Goal: Transaction & Acquisition: Subscribe to service/newsletter

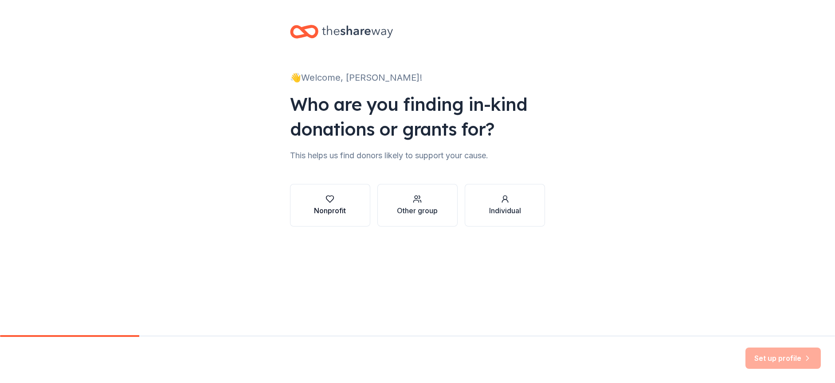
click at [342, 210] on div "Nonprofit" at bounding box center [330, 210] width 32 height 11
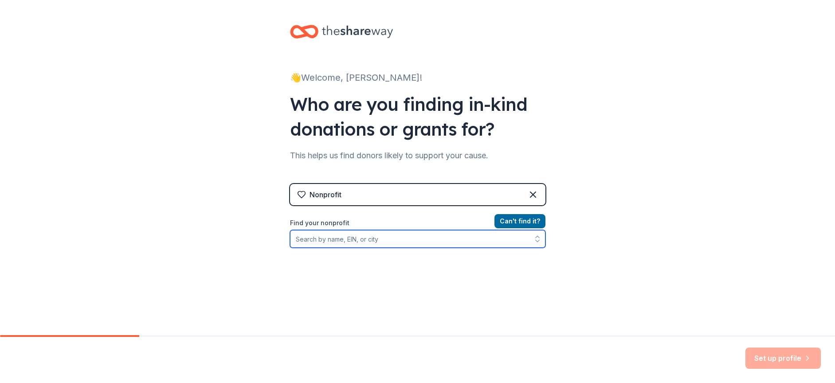
click at [348, 239] on input "Find your nonprofit" at bounding box center [417, 239] width 255 height 18
type input "[US_STATE] shakespeare"
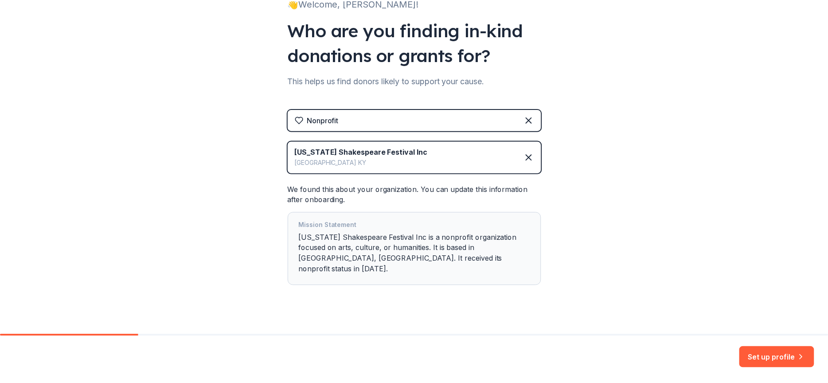
scroll to position [75, 0]
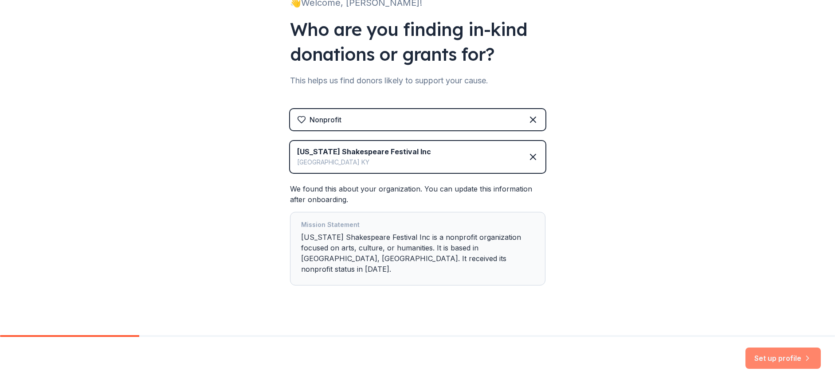
click at [773, 357] on button "Set up profile" at bounding box center [783, 358] width 75 height 21
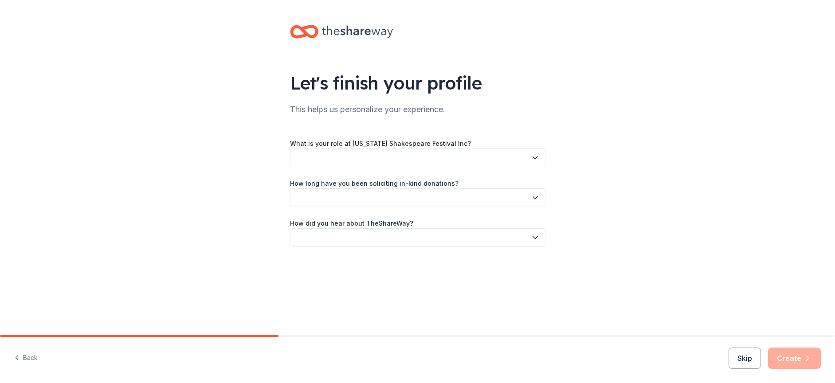
click at [410, 157] on button "button" at bounding box center [417, 158] width 255 height 19
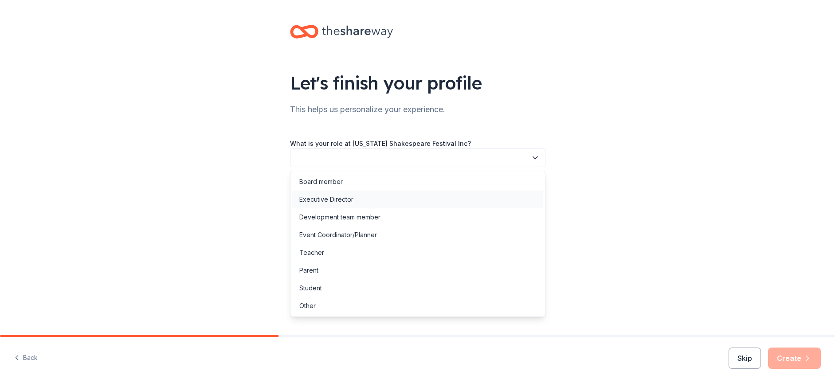
click at [377, 196] on div "Executive Director" at bounding box center [417, 200] width 251 height 18
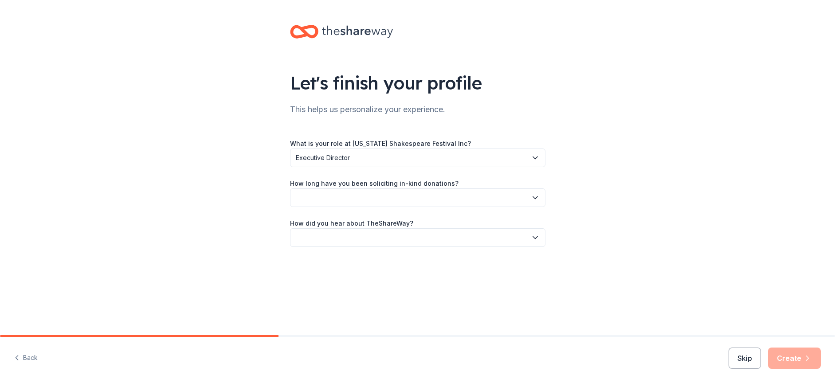
click at [357, 203] on button "button" at bounding box center [417, 197] width 255 height 19
click at [342, 279] on div "More than 5 years" at bounding box center [325, 275] width 53 height 11
click at [350, 233] on button "button" at bounding box center [417, 237] width 255 height 19
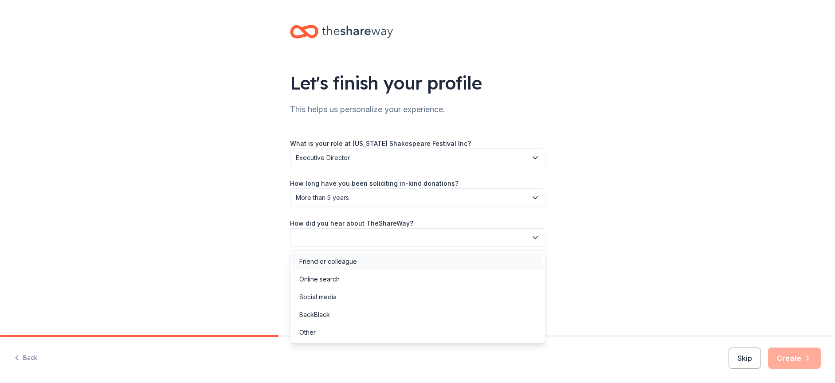
click at [346, 265] on div "Friend or colleague" at bounding box center [328, 261] width 58 height 11
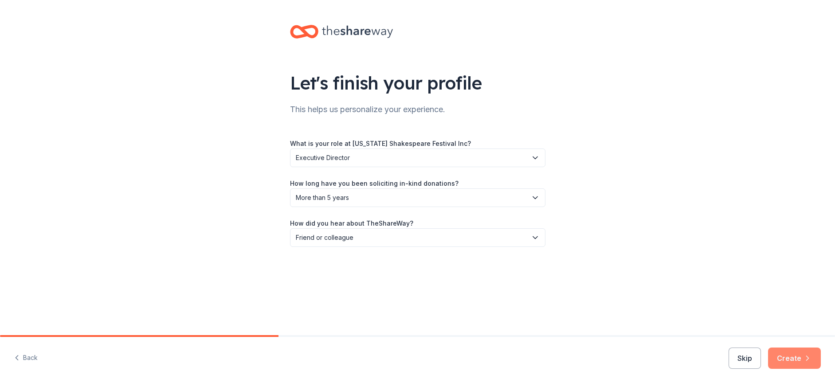
click at [803, 361] on button "Create" at bounding box center [794, 358] width 53 height 21
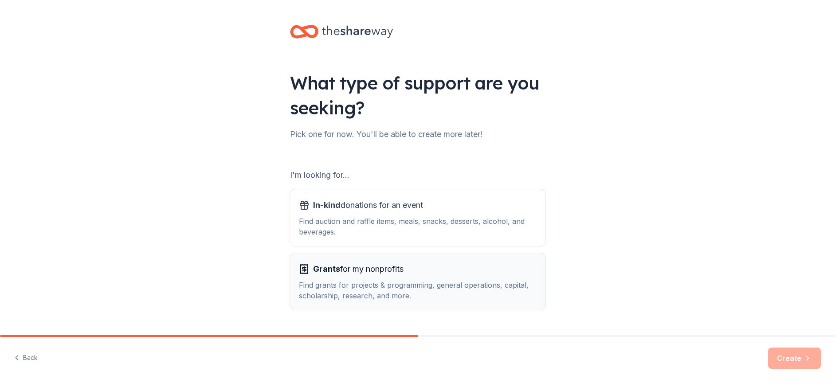
click at [406, 288] on div "Find grants for projects & programming, general operations, capital, scholarshi…" at bounding box center [418, 290] width 238 height 21
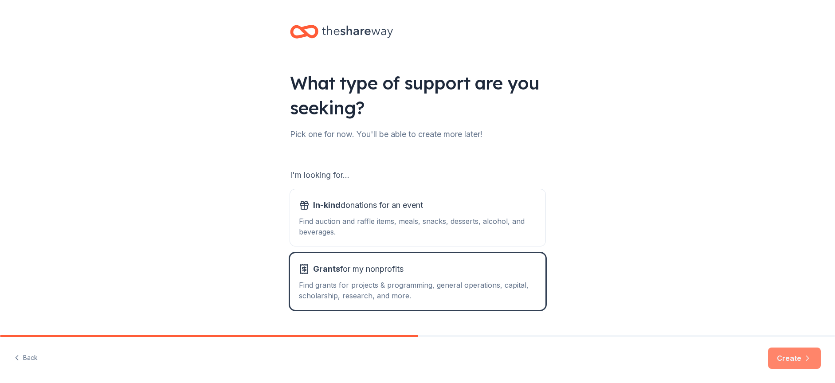
click at [792, 353] on button "Create" at bounding box center [794, 358] width 53 height 21
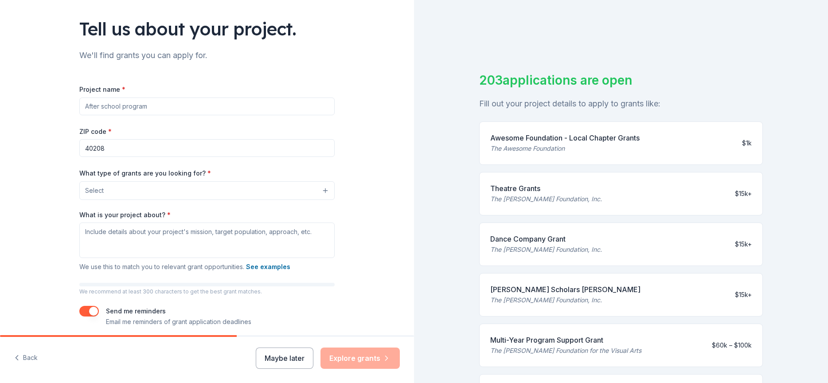
scroll to position [89, 0]
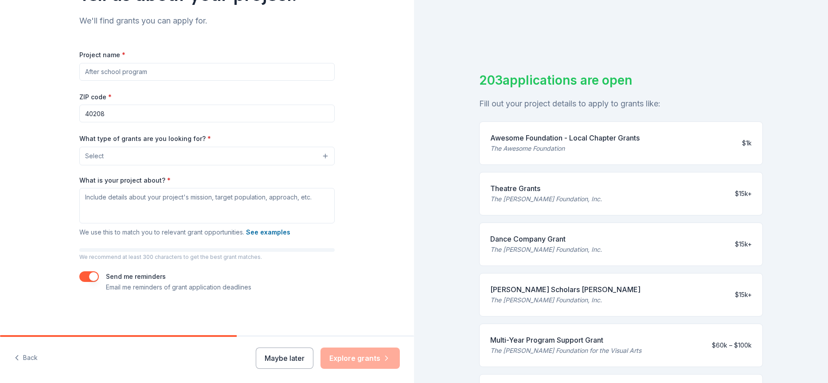
click at [288, 356] on button "Maybe later" at bounding box center [285, 358] width 58 height 21
click at [288, 354] on button "Maybe later" at bounding box center [285, 358] width 58 height 21
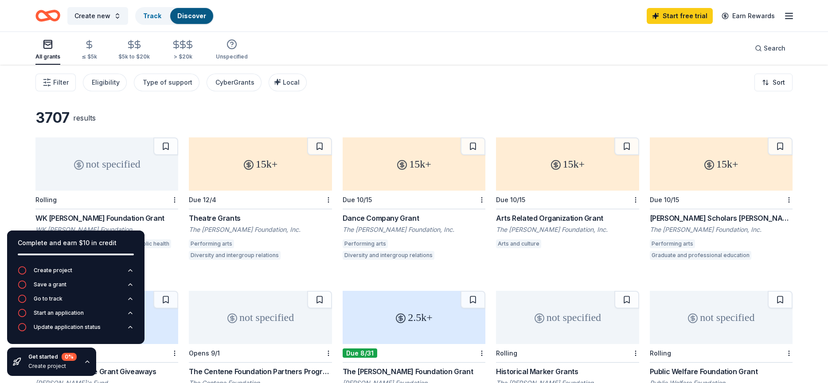
click at [242, 211] on div "15k+ Due 12/4 Theatre Grants The Shubert Foundation, Inc. Performing arts Diver…" at bounding box center [260, 199] width 143 height 125
click at [156, 86] on div "Type of support" at bounding box center [168, 82] width 50 height 11
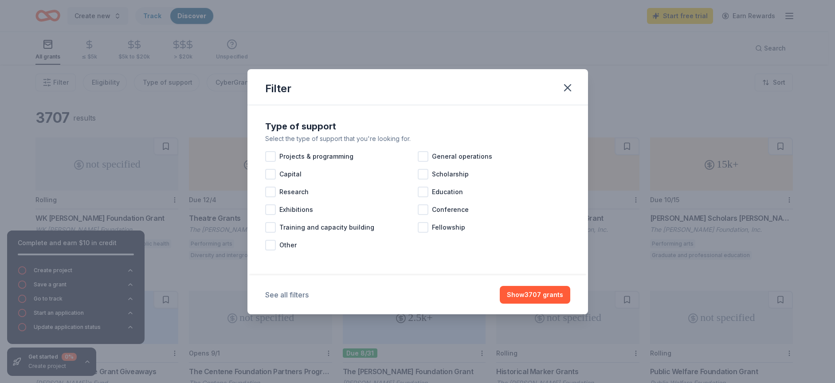
click at [278, 293] on button "See all filters" at bounding box center [286, 295] width 43 height 11
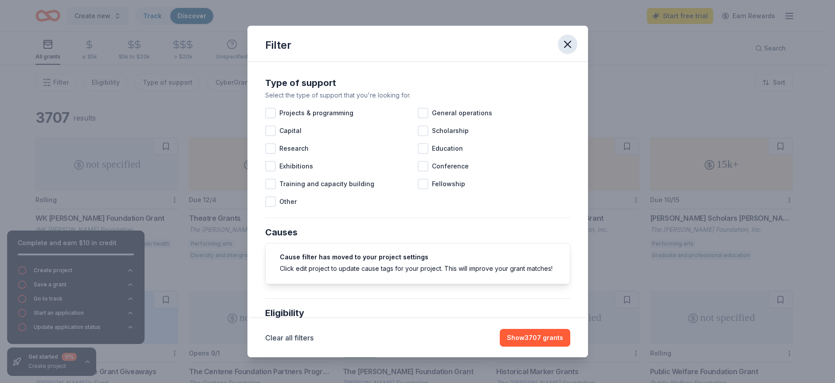
click at [572, 47] on icon "button" at bounding box center [567, 44] width 12 height 12
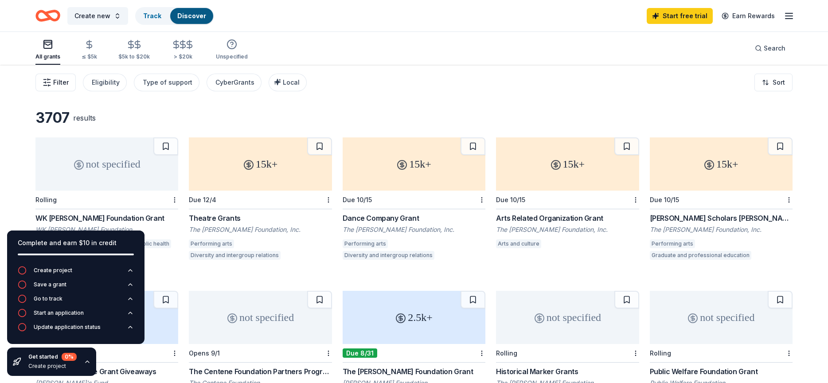
click at [58, 86] on span "Filter" at bounding box center [61, 82] width 16 height 11
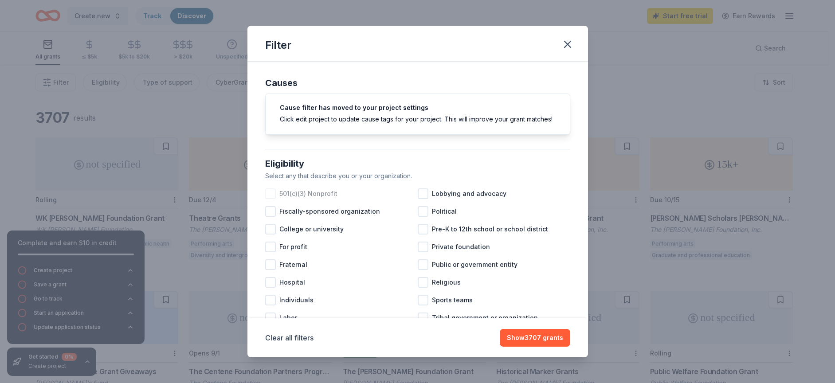
click at [268, 199] on div at bounding box center [270, 193] width 11 height 11
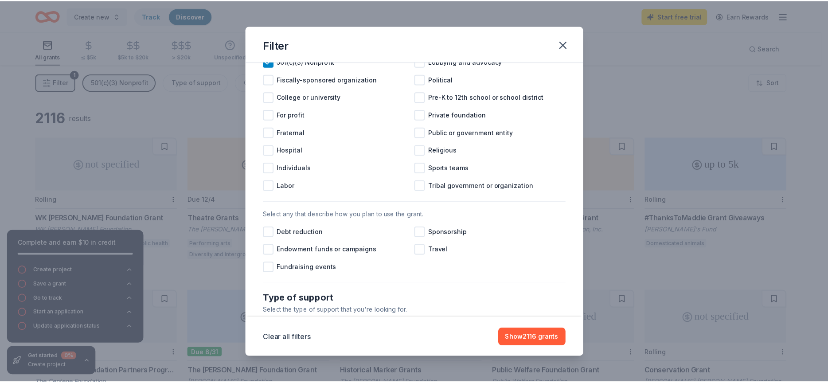
scroll to position [71, 0]
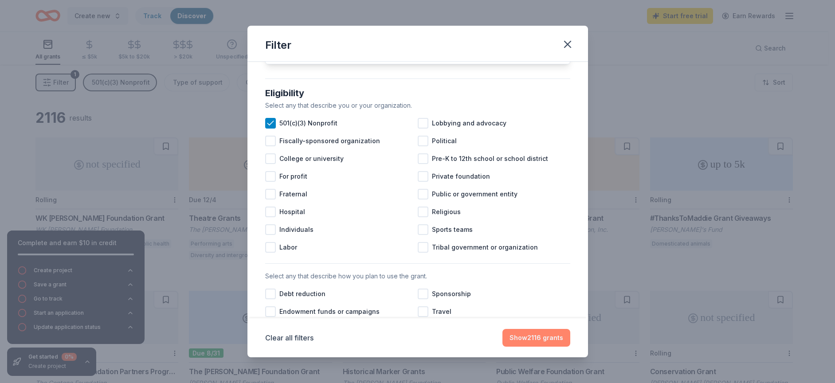
click at [535, 337] on button "Show 2116 grants" at bounding box center [536, 338] width 68 height 18
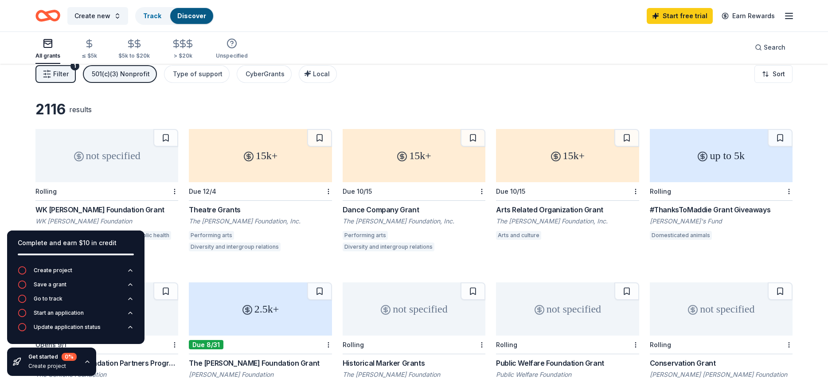
scroll to position [0, 0]
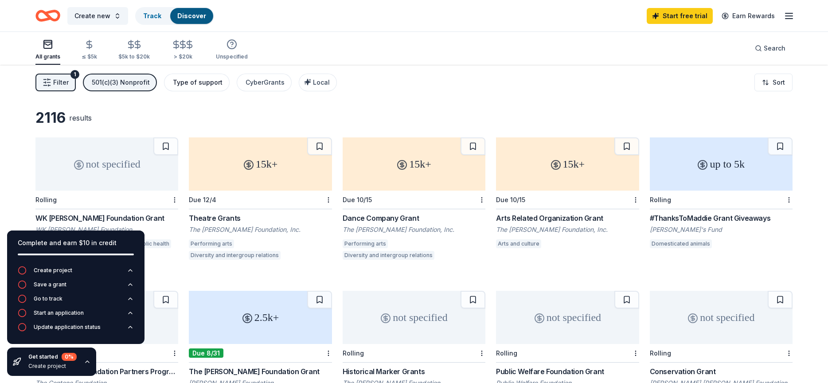
click at [208, 79] on div "Type of support" at bounding box center [198, 82] width 50 height 11
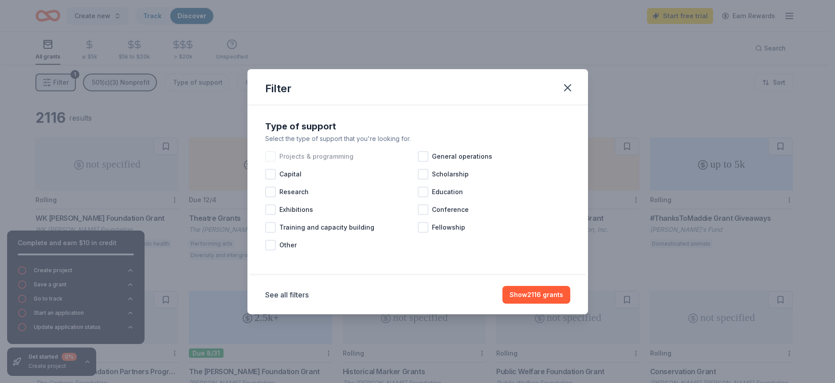
click at [290, 159] on span "Projects & programming" at bounding box center [316, 156] width 74 height 11
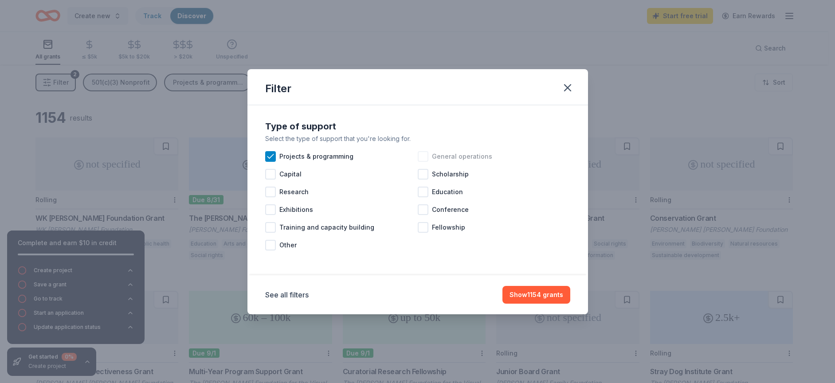
click at [481, 154] on span "General operations" at bounding box center [462, 156] width 60 height 11
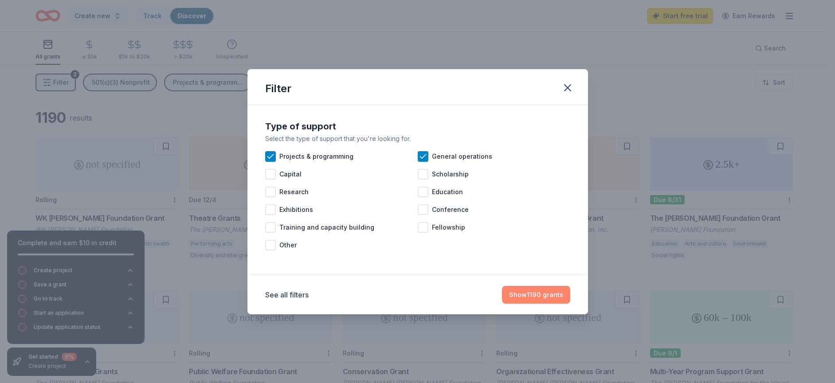
click at [526, 294] on button "Show 1190 grants" at bounding box center [536, 295] width 68 height 18
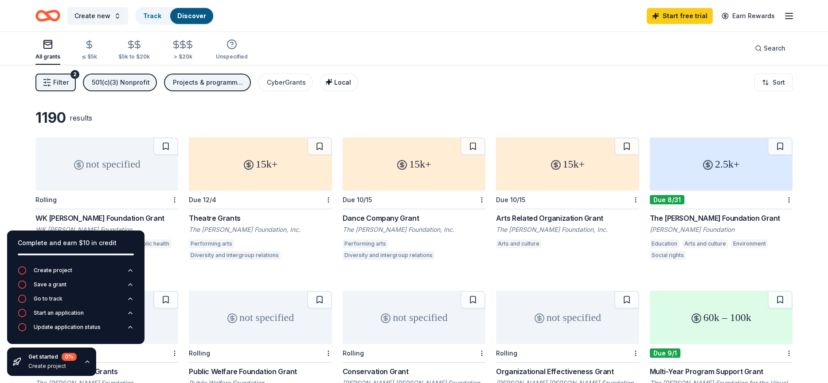
click at [330, 82] on div "Local" at bounding box center [340, 82] width 22 height 11
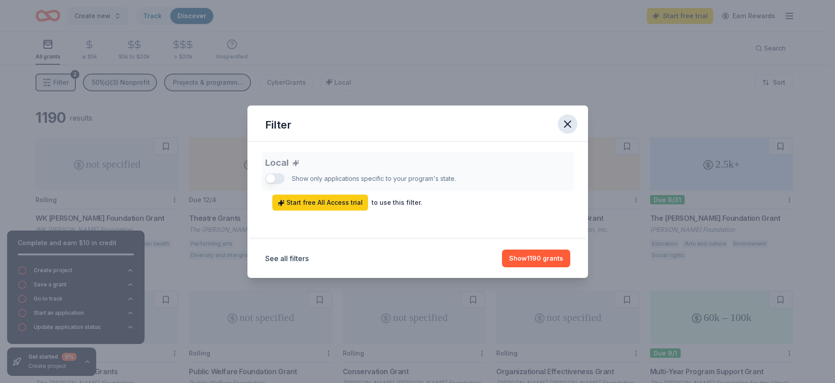
click at [567, 125] on icon "button" at bounding box center [567, 124] width 12 height 12
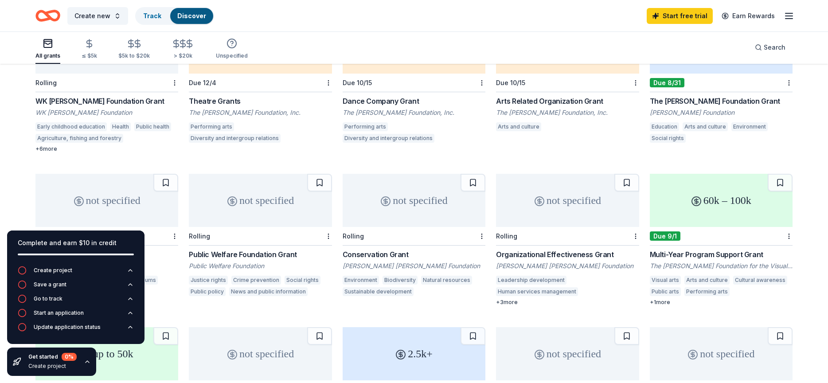
scroll to position [118, 0]
click at [507, 303] on div "+ 3 more" at bounding box center [567, 301] width 143 height 7
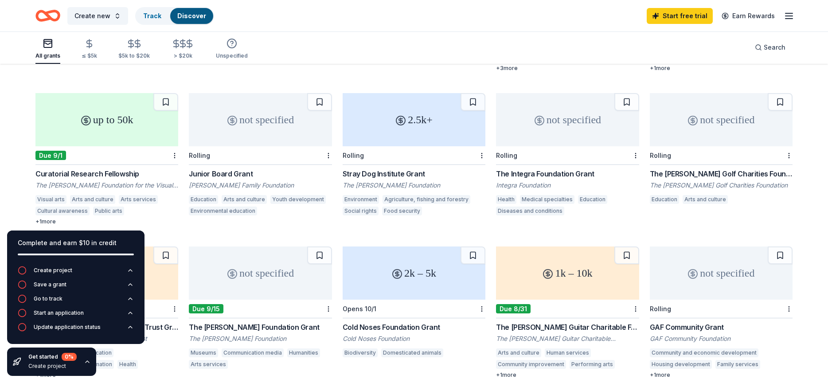
scroll to position [369, 0]
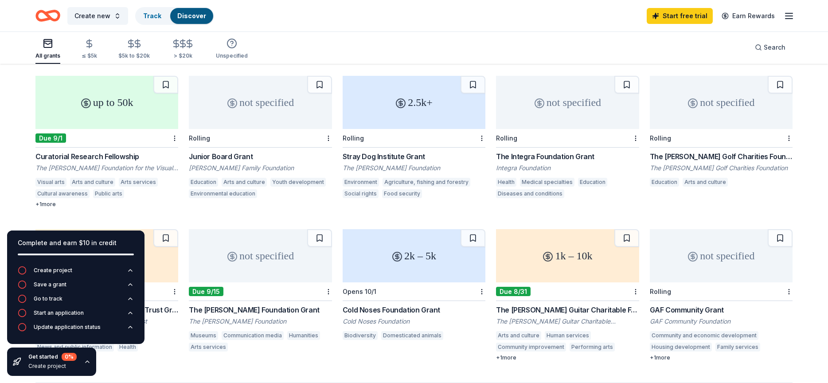
click at [225, 155] on div "Junior Board Grant" at bounding box center [260, 156] width 143 height 11
click at [232, 47] on circle "button" at bounding box center [232, 43] width 9 height 9
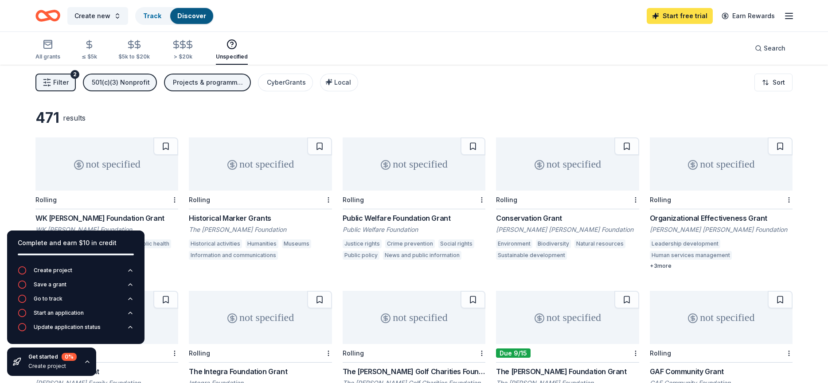
click at [665, 16] on link "Start free trial" at bounding box center [680, 16] width 66 height 16
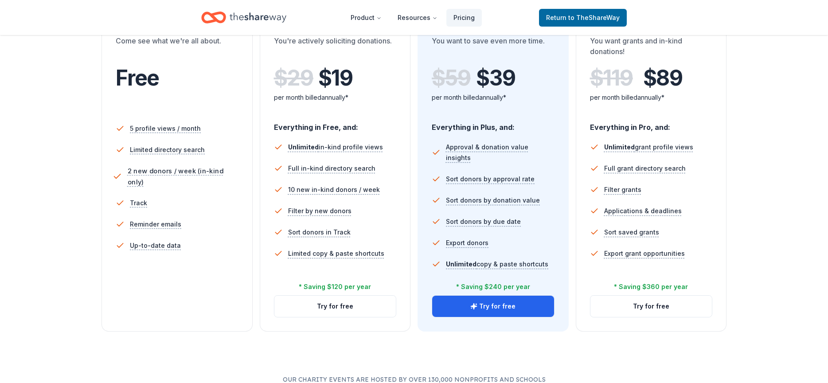
scroll to position [190, 0]
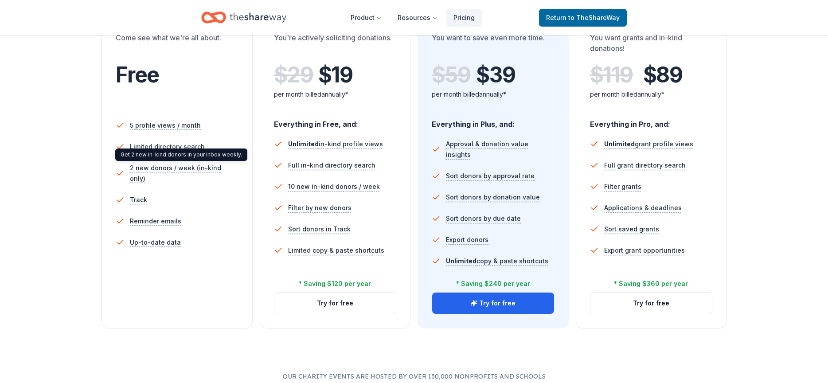
click at [184, 157] on div "Get 2 new in-kind donors in your inbox weekly. Get 2 new in-kind donors in your…" at bounding box center [181, 155] width 132 height 12
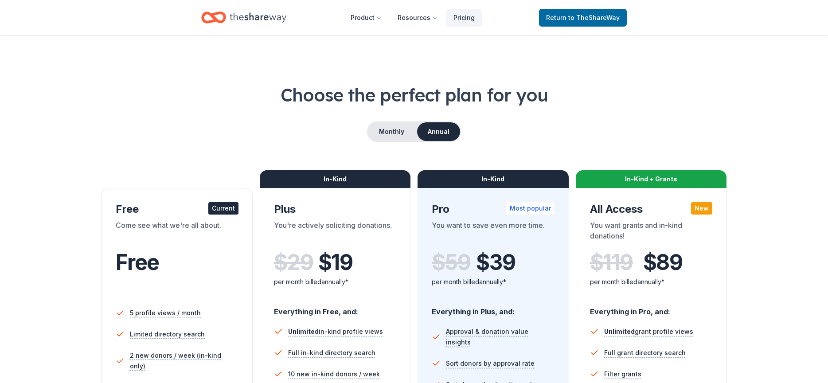
scroll to position [0, 0]
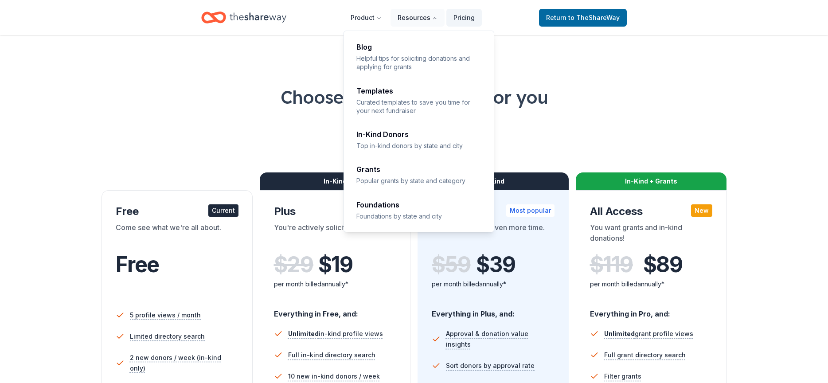
click at [423, 20] on button "Resources" at bounding box center [418, 18] width 54 height 18
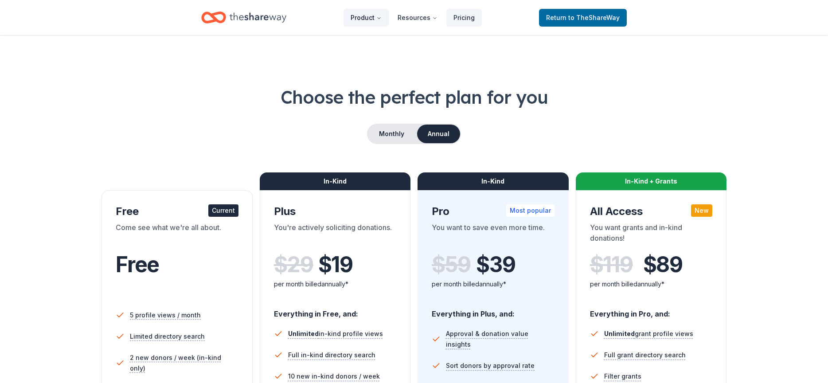
click at [369, 14] on button "Product" at bounding box center [366, 18] width 45 height 18
click at [369, 15] on button "Product" at bounding box center [366, 18] width 45 height 18
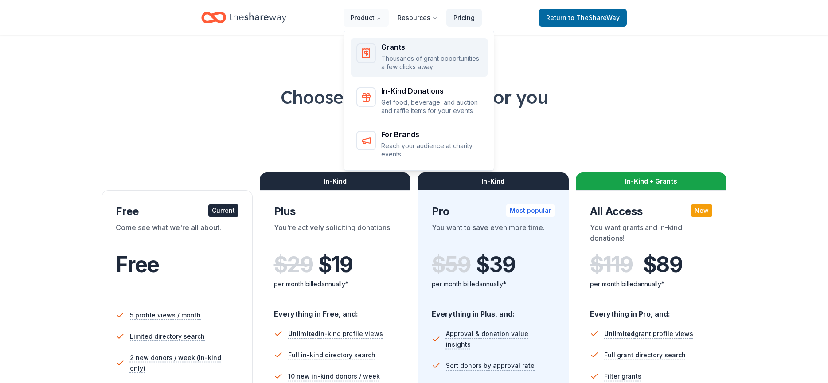
click at [382, 45] on div "Grants Thousands of grant opportunities, a few clicks away" at bounding box center [420, 57] width 126 height 28
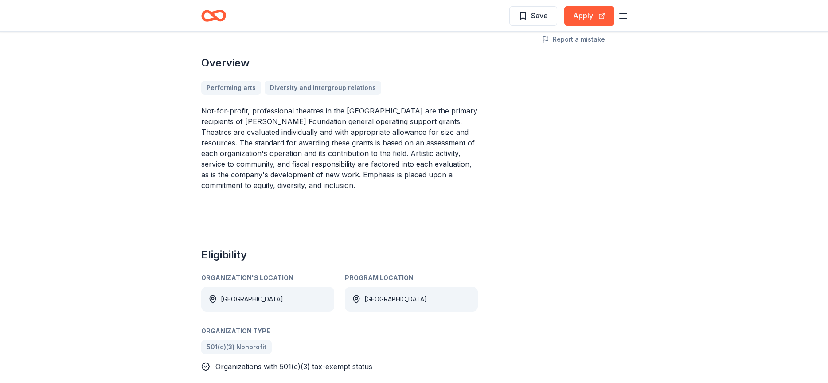
scroll to position [266, 0]
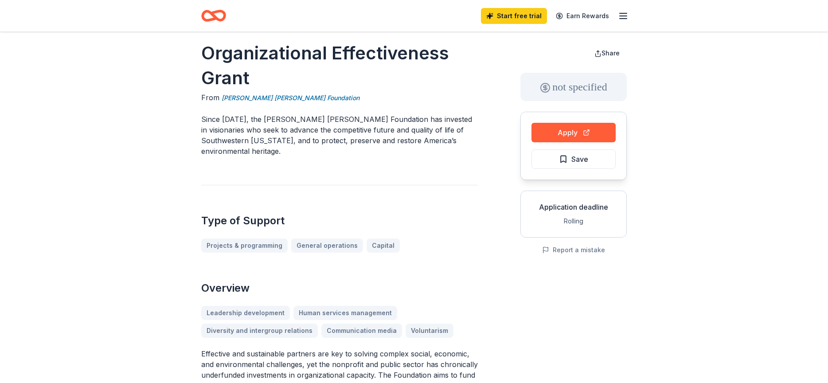
scroll to position [17, 0]
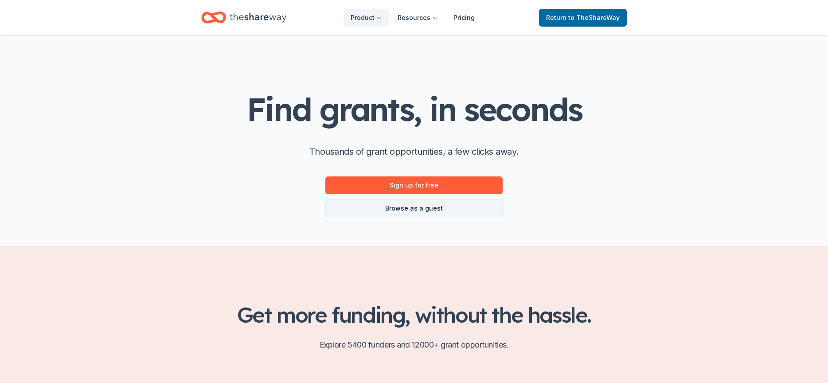
click at [404, 213] on link "Browse as a guest" at bounding box center [414, 209] width 177 height 18
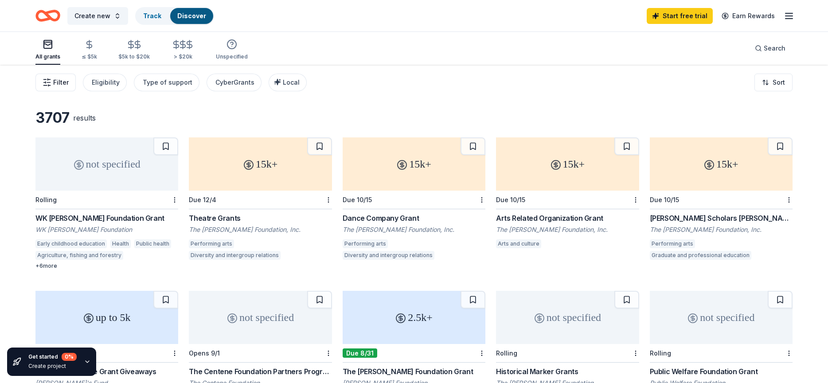
click at [53, 82] on span "Filter" at bounding box center [61, 82] width 16 height 11
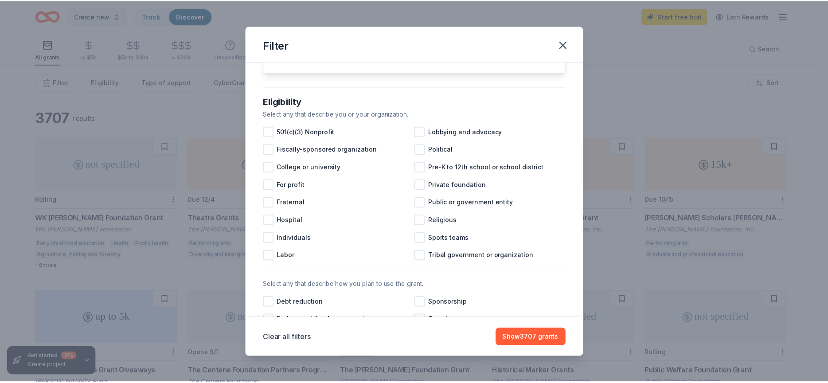
scroll to position [49, 0]
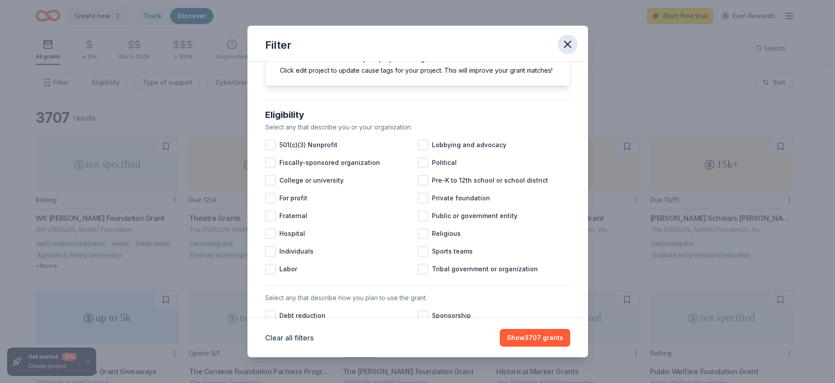
click at [569, 42] on icon "button" at bounding box center [568, 44] width 6 height 6
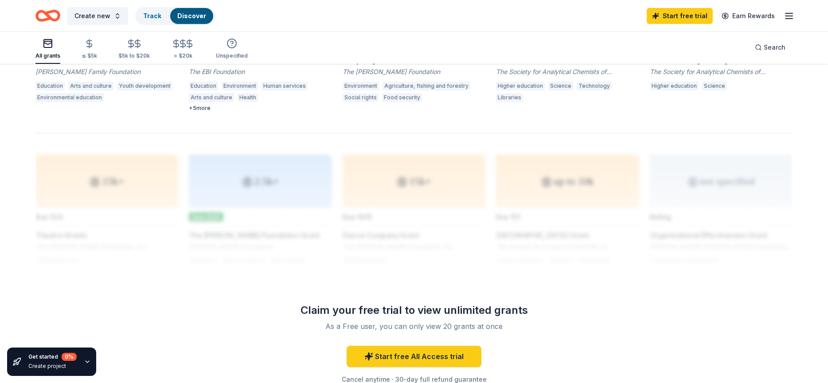
scroll to position [672, 0]
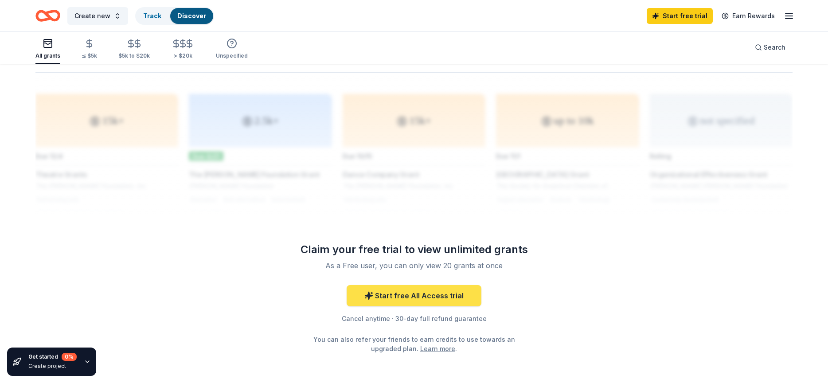
click at [432, 291] on link "Start free All Access trial" at bounding box center [414, 295] width 135 height 21
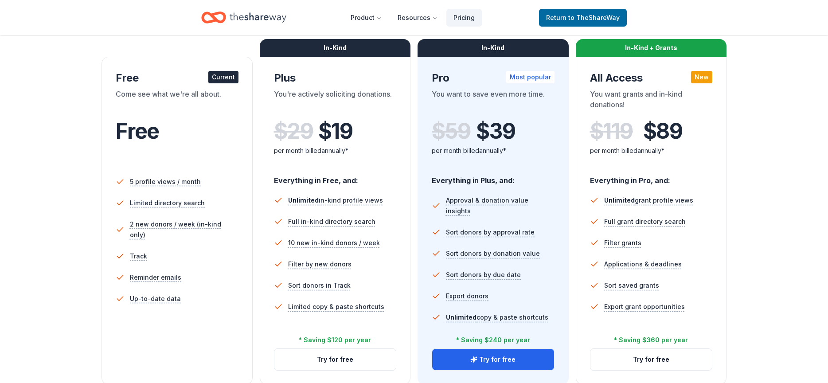
scroll to position [133, 0]
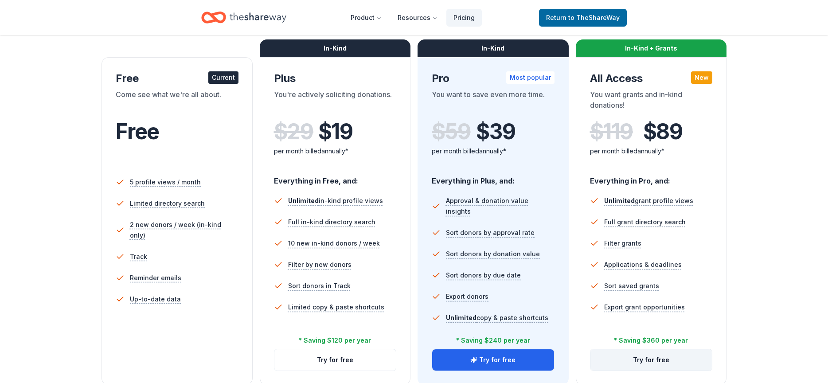
click at [650, 355] on button "Try for free" at bounding box center [652, 359] width 122 height 21
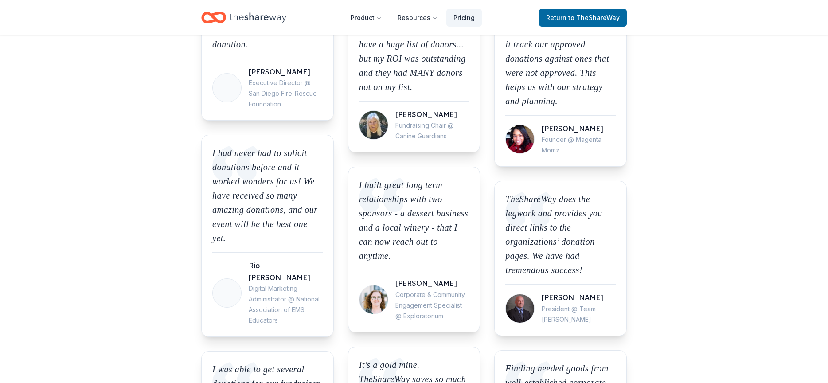
scroll to position [851, 0]
